Goal: Information Seeking & Learning: Find specific fact

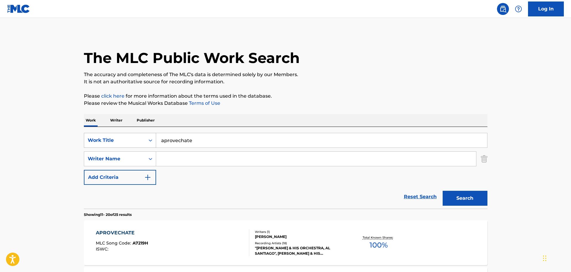
drag, startPoint x: 207, startPoint y: 145, endPoint x: 135, endPoint y: 139, distance: 71.8
click at [136, 139] on div "SearchWithCriteria1dc46bb7-040e-43fb-b4d5-460ea010172d Work Title aprovechate" at bounding box center [285, 140] width 403 height 15
click at [443, 191] on button "Search" at bounding box center [465, 198] width 45 height 15
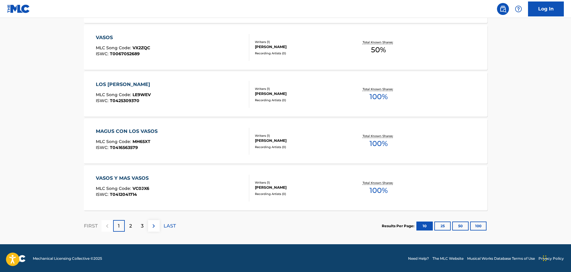
scroll to position [477, 0]
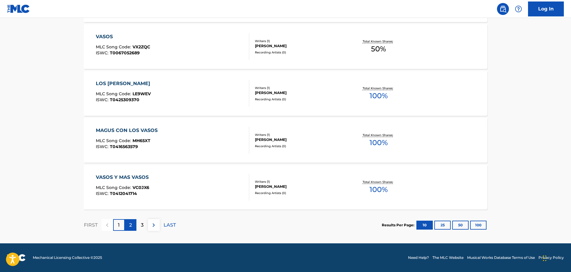
click at [131, 225] on p "2" at bounding box center [130, 224] width 3 height 7
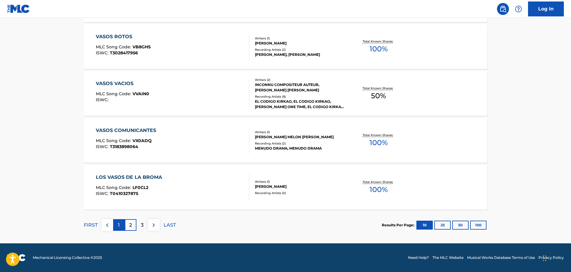
click at [121, 225] on div "1" at bounding box center [119, 225] width 12 height 12
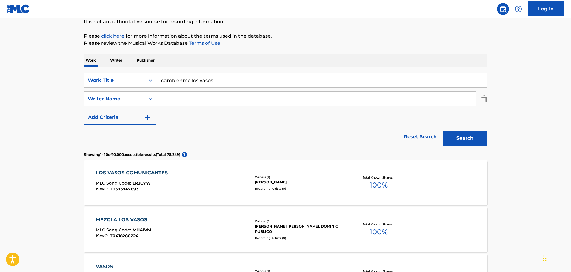
scroll to position [59, 0]
drag, startPoint x: 225, startPoint y: 80, endPoint x: 81, endPoint y: 83, distance: 143.6
type input "canto por ella"
click at [443, 131] on button "Search" at bounding box center [465, 138] width 45 height 15
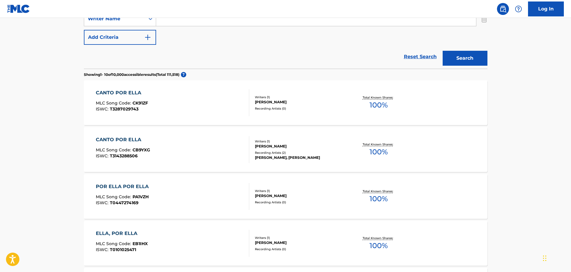
scroll to position [149, 0]
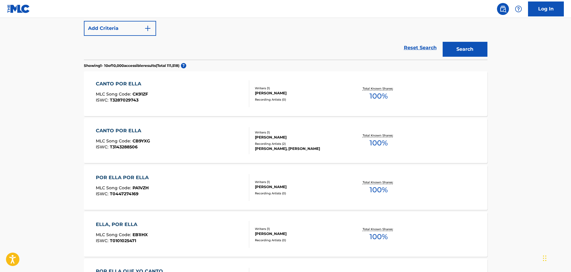
click at [146, 179] on div "POR ELLA POR ELLA" at bounding box center [124, 177] width 56 height 7
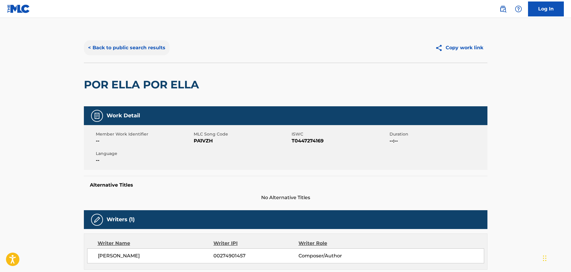
click at [138, 47] on button "< Back to public search results" at bounding box center [127, 47] width 86 height 15
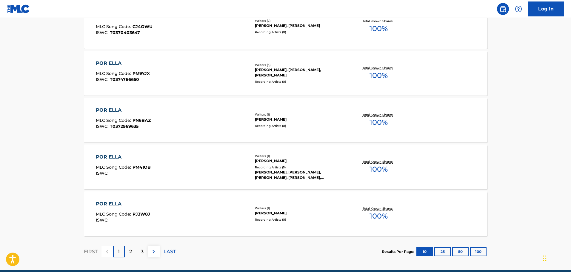
scroll to position [452, 0]
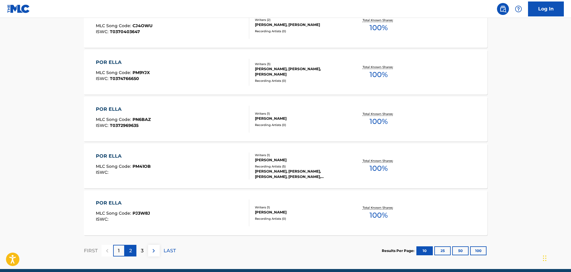
click at [129, 249] on div "2" at bounding box center [131, 251] width 12 height 12
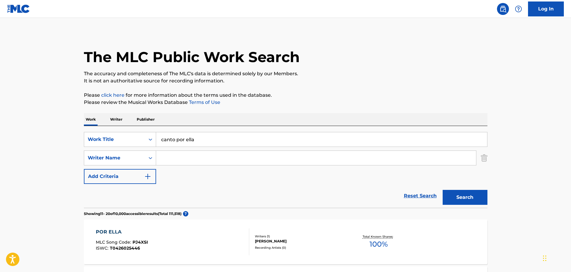
scroll to position [0, 0]
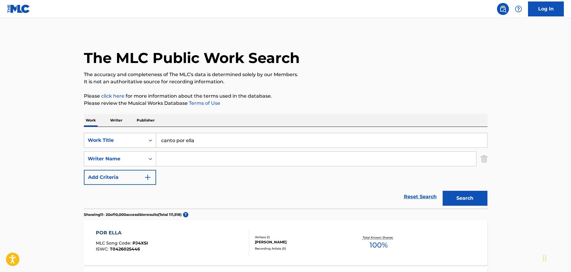
drag, startPoint x: 212, startPoint y: 132, endPoint x: 124, endPoint y: 138, distance: 87.9
click at [124, 138] on div "SearchWithCriteria1dc46bb7-040e-43fb-b4d5-460ea010172d Work Title canto por ell…" at bounding box center [285, 168] width 403 height 82
click at [225, 138] on input "canto por ella" at bounding box center [321, 140] width 331 height 14
drag, startPoint x: 223, startPoint y: 139, endPoint x: 89, endPoint y: 134, distance: 133.8
click at [123, 139] on div "SearchWithCriteria1dc46bb7-040e-43fb-b4d5-460ea010172d Work Title canto por ella" at bounding box center [285, 140] width 403 height 15
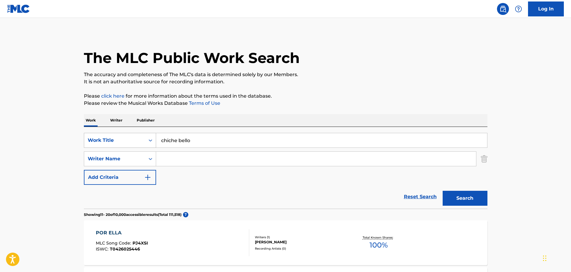
click at [443, 191] on button "Search" at bounding box center [465, 198] width 45 height 15
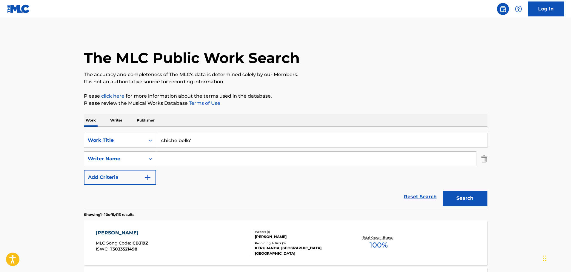
type input "chiche bello"
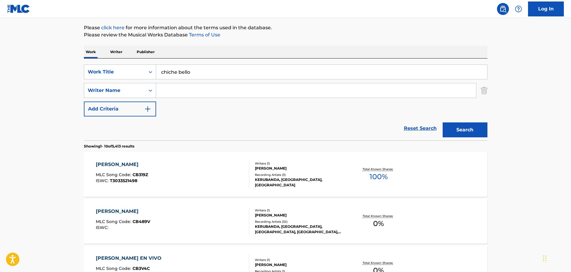
scroll to position [60, 0]
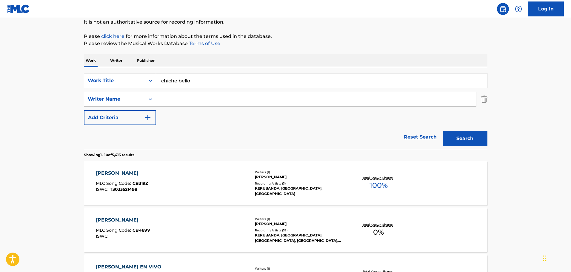
click at [178, 186] on div "CHICHE BELLO MLC Song Code : CB319Z ISWC : T3033521498" at bounding box center [172, 183] width 153 height 27
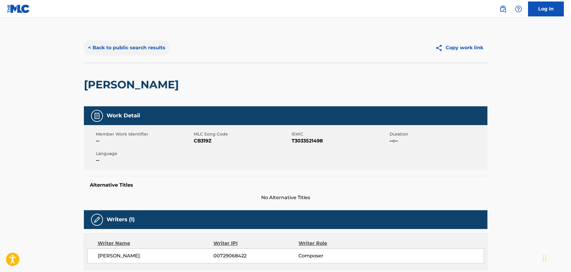
click at [115, 48] on button "< Back to public search results" at bounding box center [127, 47] width 86 height 15
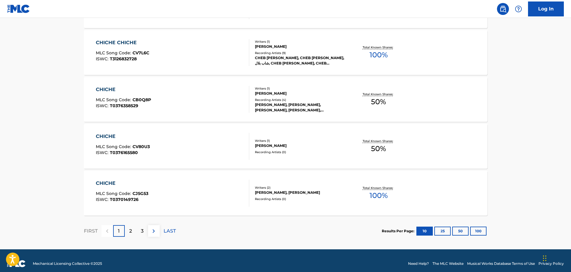
scroll to position [477, 0]
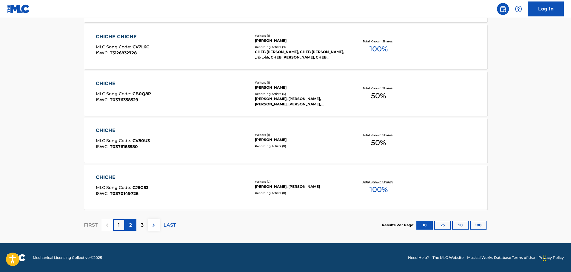
click at [128, 225] on div "2" at bounding box center [131, 225] width 12 height 12
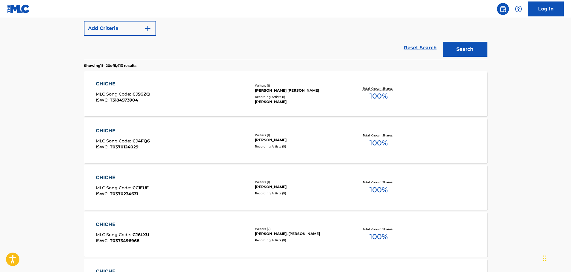
scroll to position [0, 0]
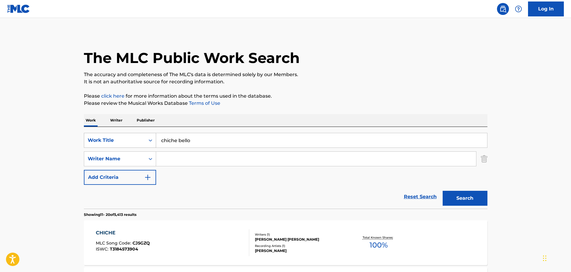
drag, startPoint x: 201, startPoint y: 140, endPoint x: 87, endPoint y: 141, distance: 113.1
click at [96, 142] on div "SearchWithCriteria1dc46bb7-040e-43fb-b4d5-460ea010172d Work Title chiche bello" at bounding box center [285, 140] width 403 height 15
type input "[PERSON_NAME]"
click at [443, 191] on button "Search" at bounding box center [465, 198] width 45 height 15
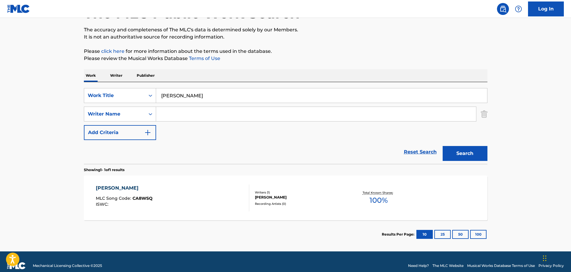
scroll to position [53, 0]
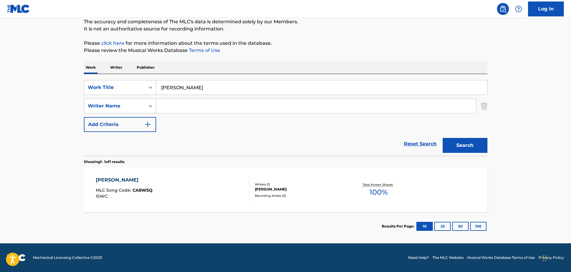
click at [169, 185] on div "[PERSON_NAME] MLC Song Code : CA8WSQ ISWC :" at bounding box center [172, 189] width 153 height 27
